Goal: Information Seeking & Learning: Learn about a topic

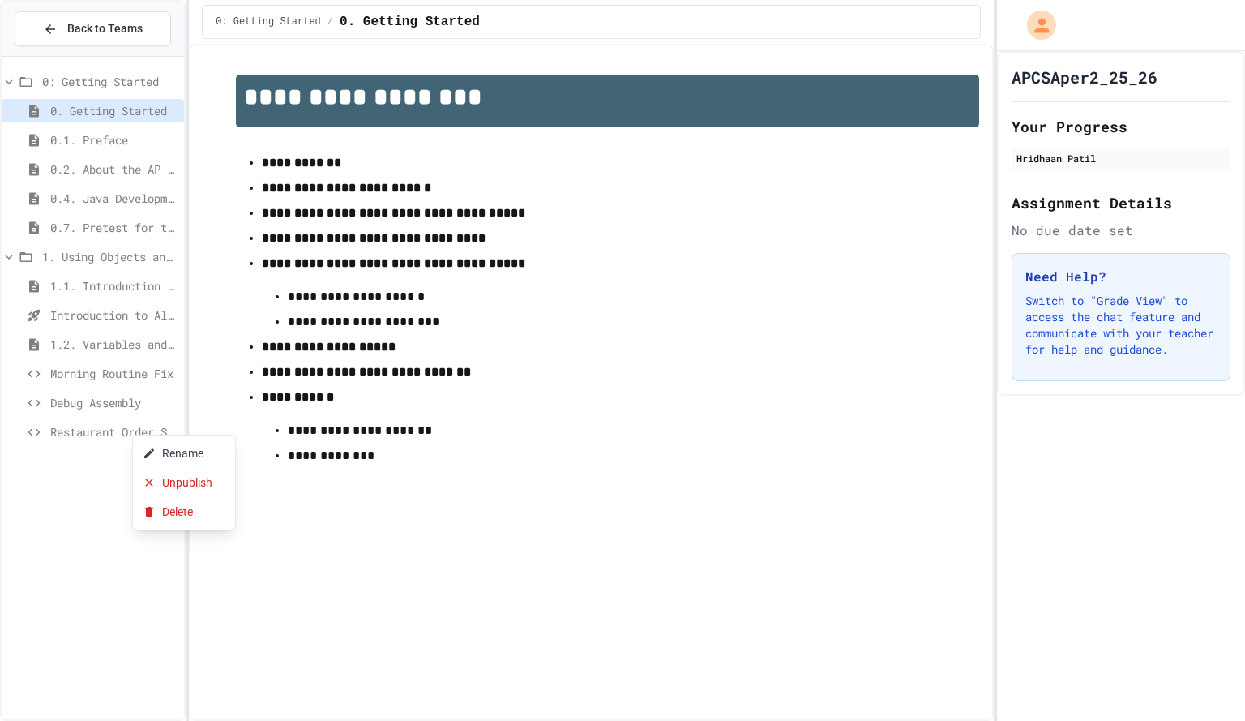
click at [120, 434] on div at bounding box center [622, 360] width 1245 height 721
click at [120, 434] on span "Restaurant Order System" at bounding box center [113, 431] width 127 height 17
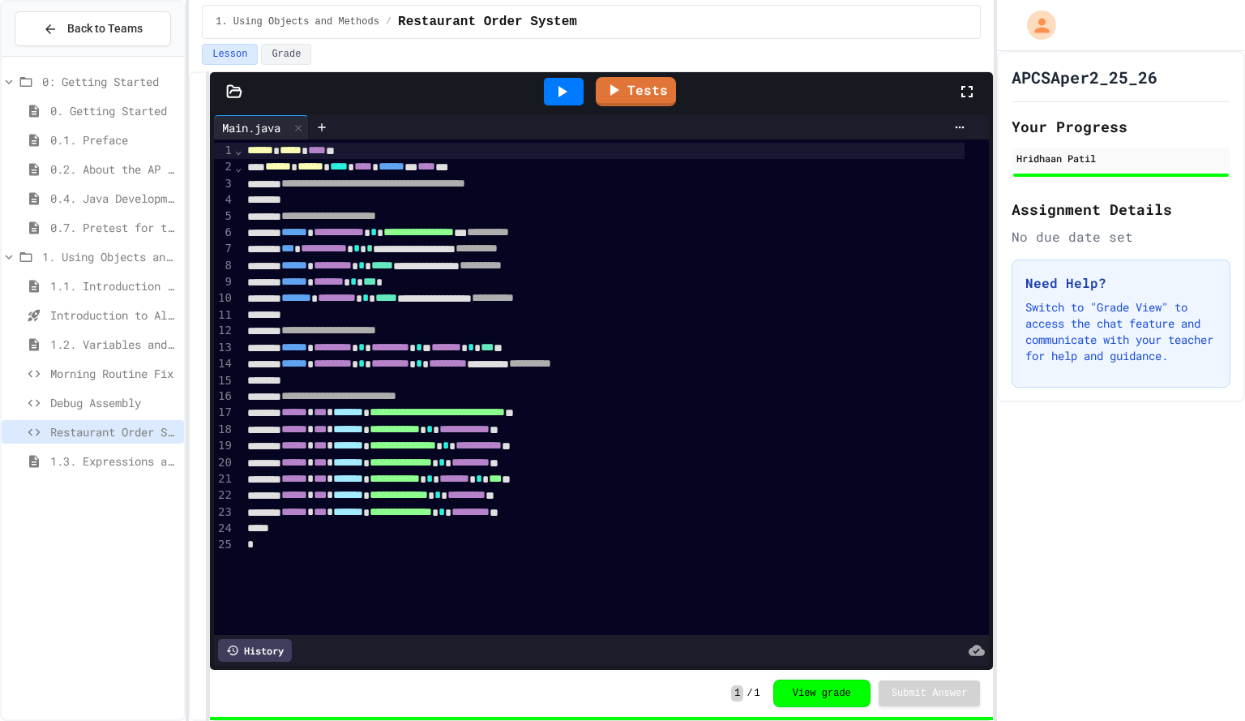
click at [110, 464] on span "1.3. Expressions and Output [New]" at bounding box center [113, 460] width 127 height 17
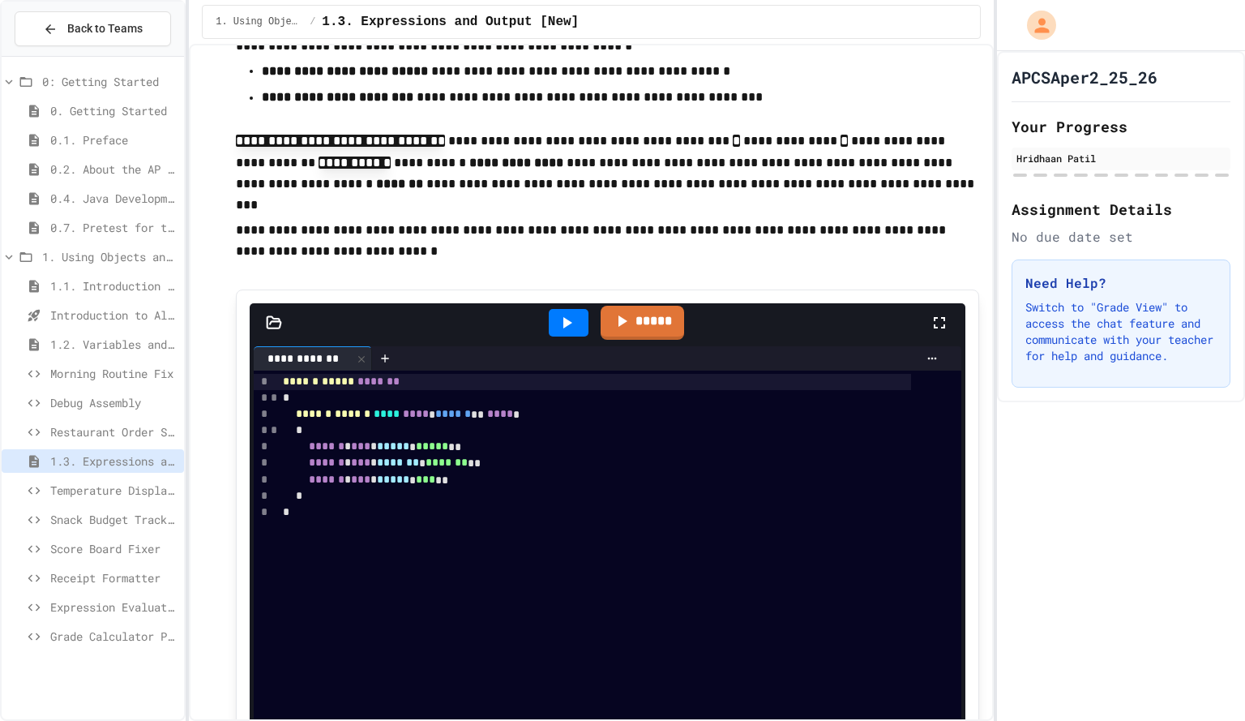
scroll to position [152, 0]
